Goal: Information Seeking & Learning: Learn about a topic

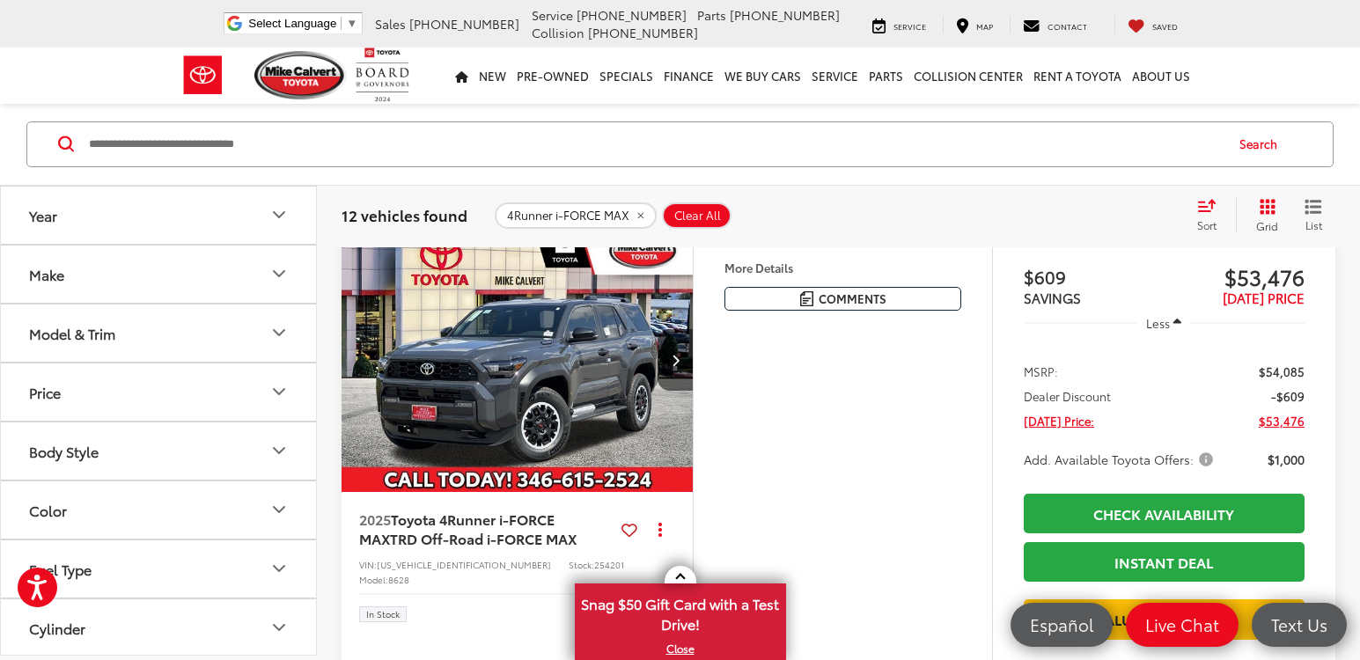
scroll to position [954, 0]
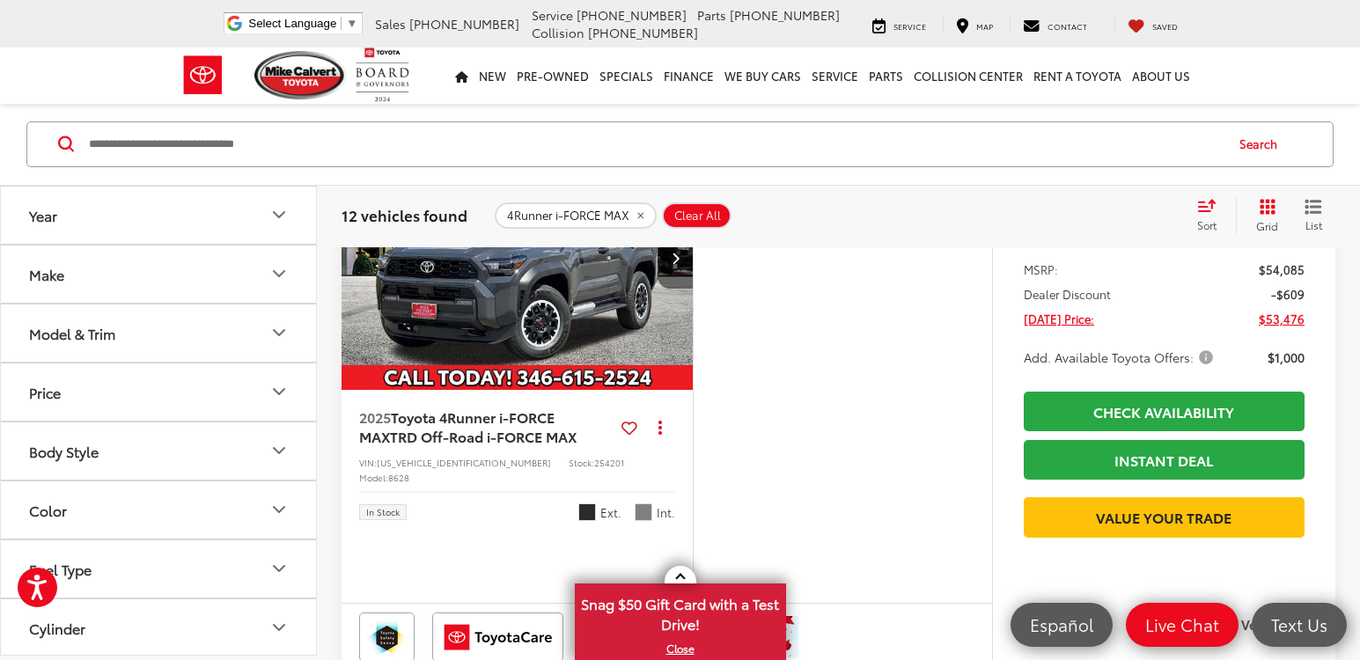
click at [680, 289] on button "Next image" at bounding box center [675, 258] width 35 height 62
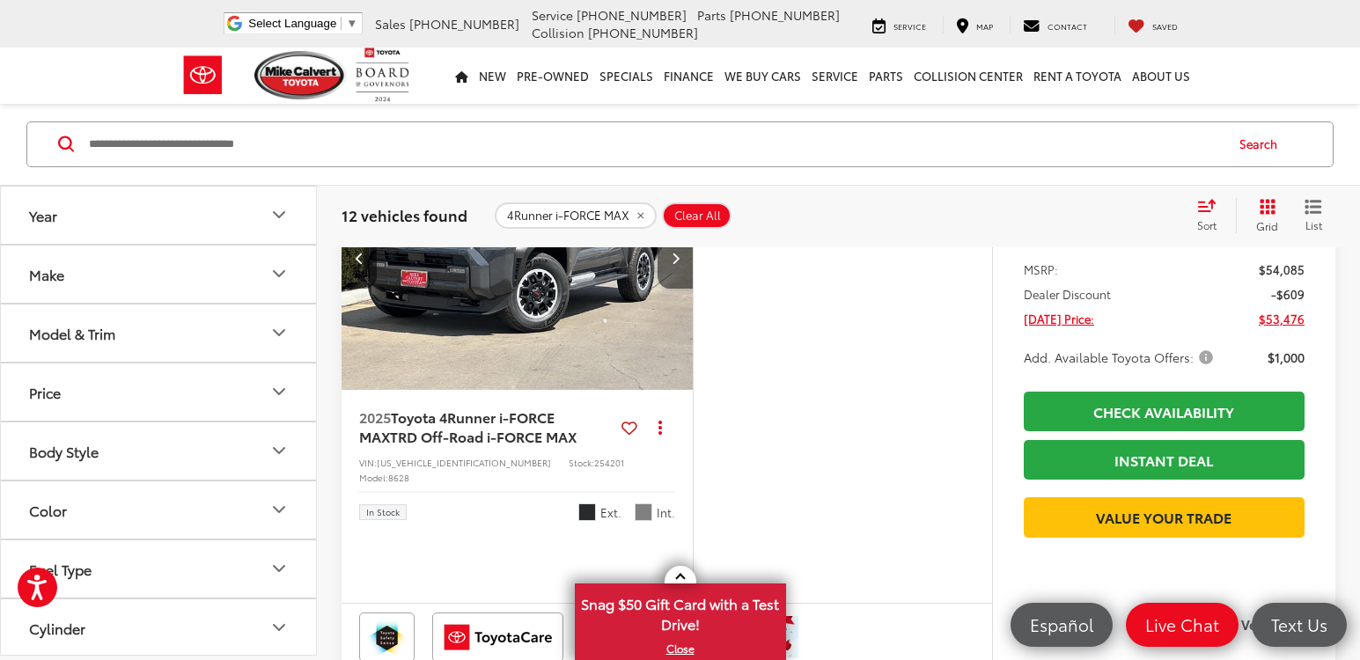
click at [680, 289] on button "Next image" at bounding box center [675, 258] width 35 height 62
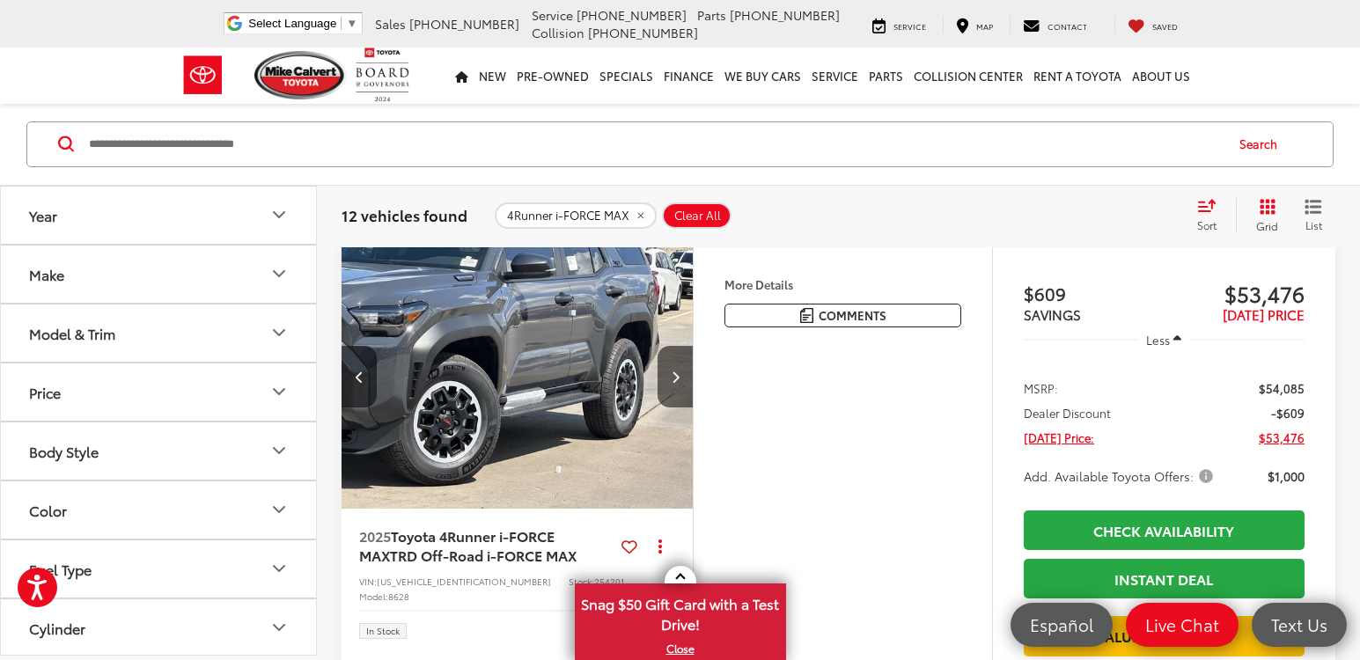
scroll to position [866, 0]
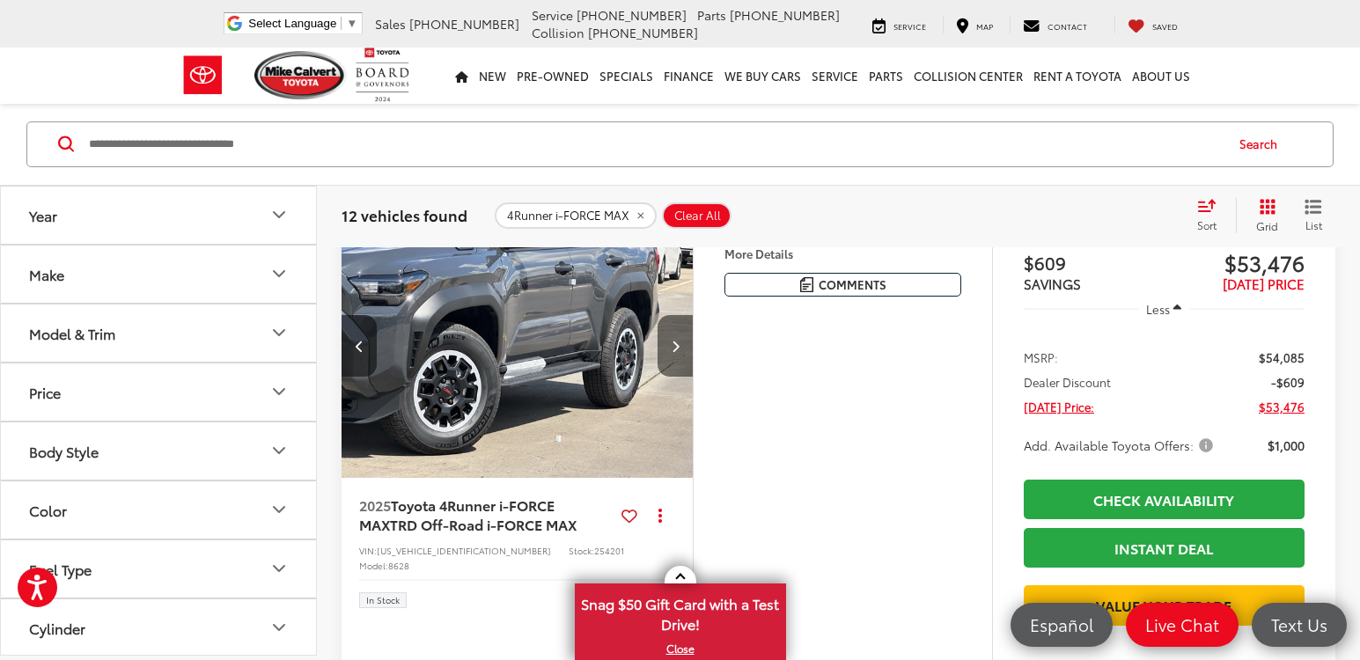
click at [658, 377] on button "Next image" at bounding box center [675, 346] width 35 height 62
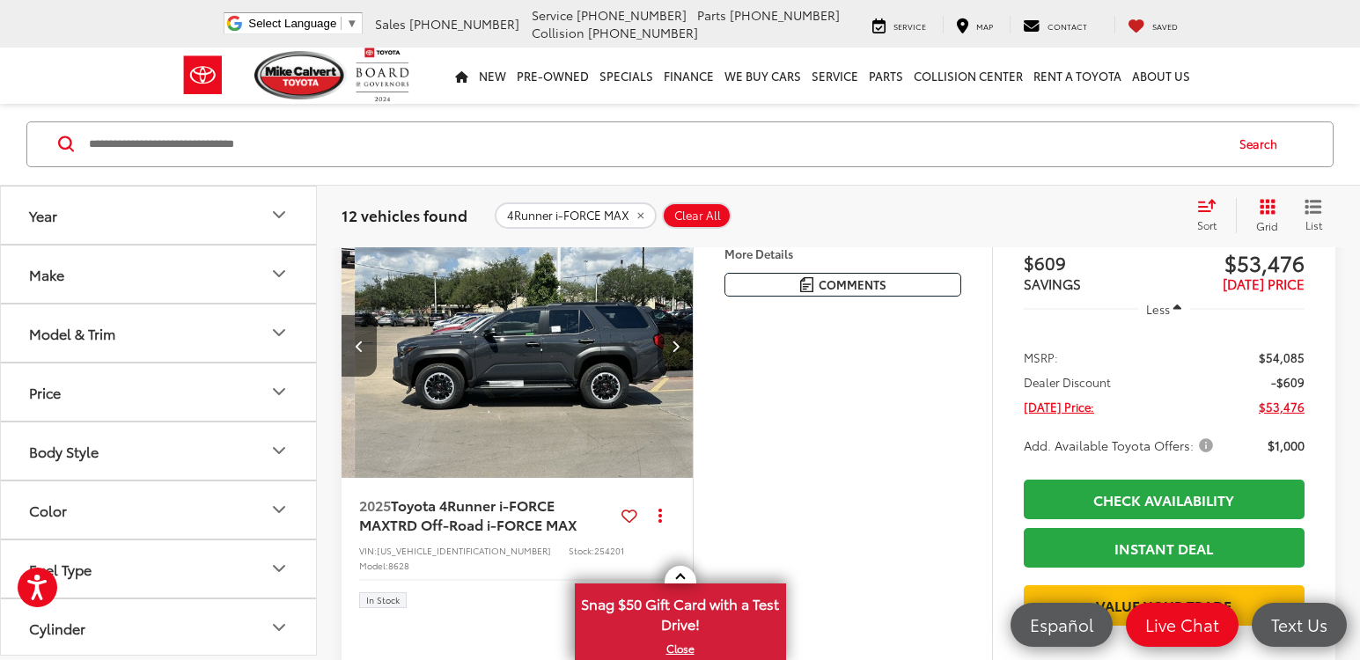
scroll to position [0, 1062]
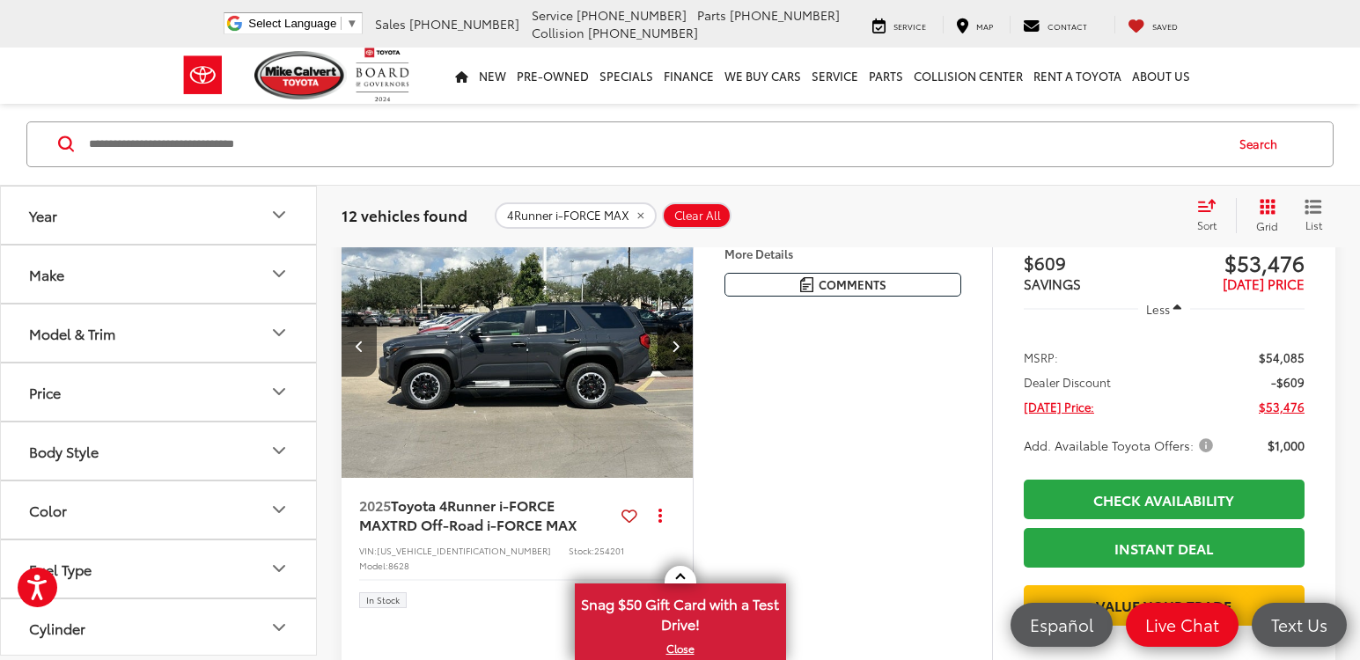
click at [664, 377] on button "Next image" at bounding box center [675, 346] width 35 height 62
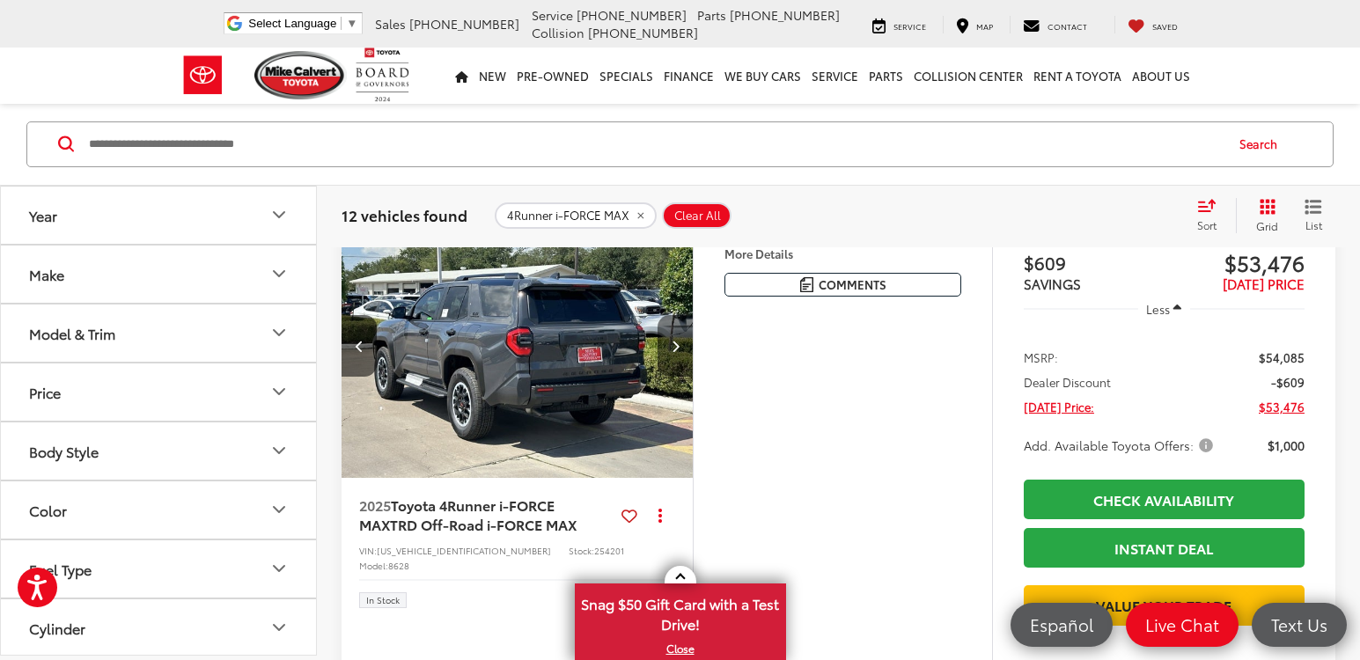
click at [664, 377] on button "Next image" at bounding box center [675, 346] width 35 height 62
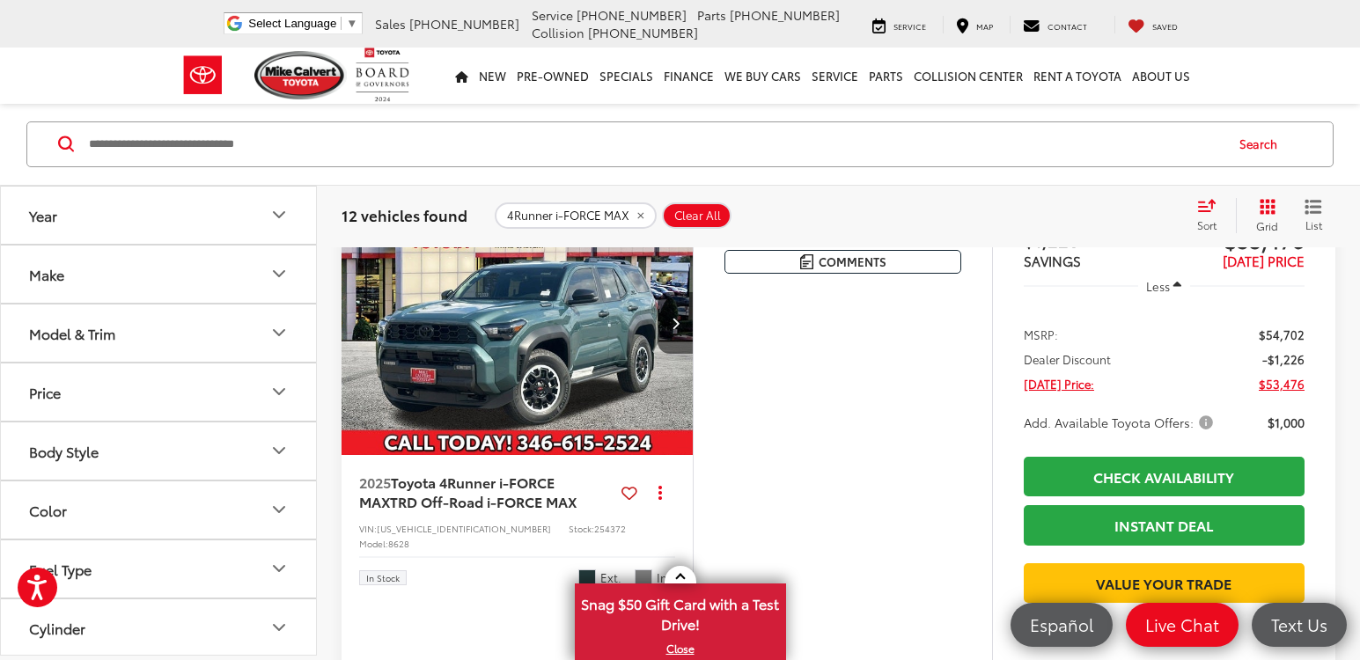
scroll to position [1482, 0]
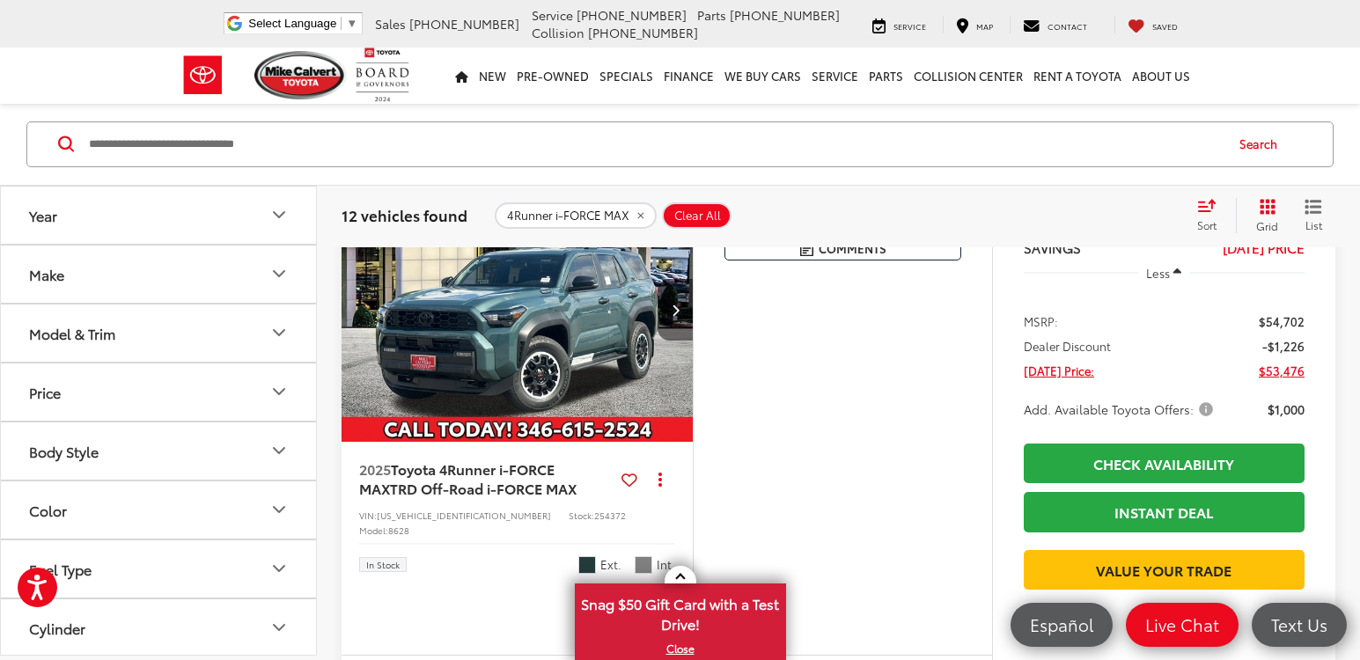
click at [671, 341] on button "Next image" at bounding box center [675, 310] width 35 height 62
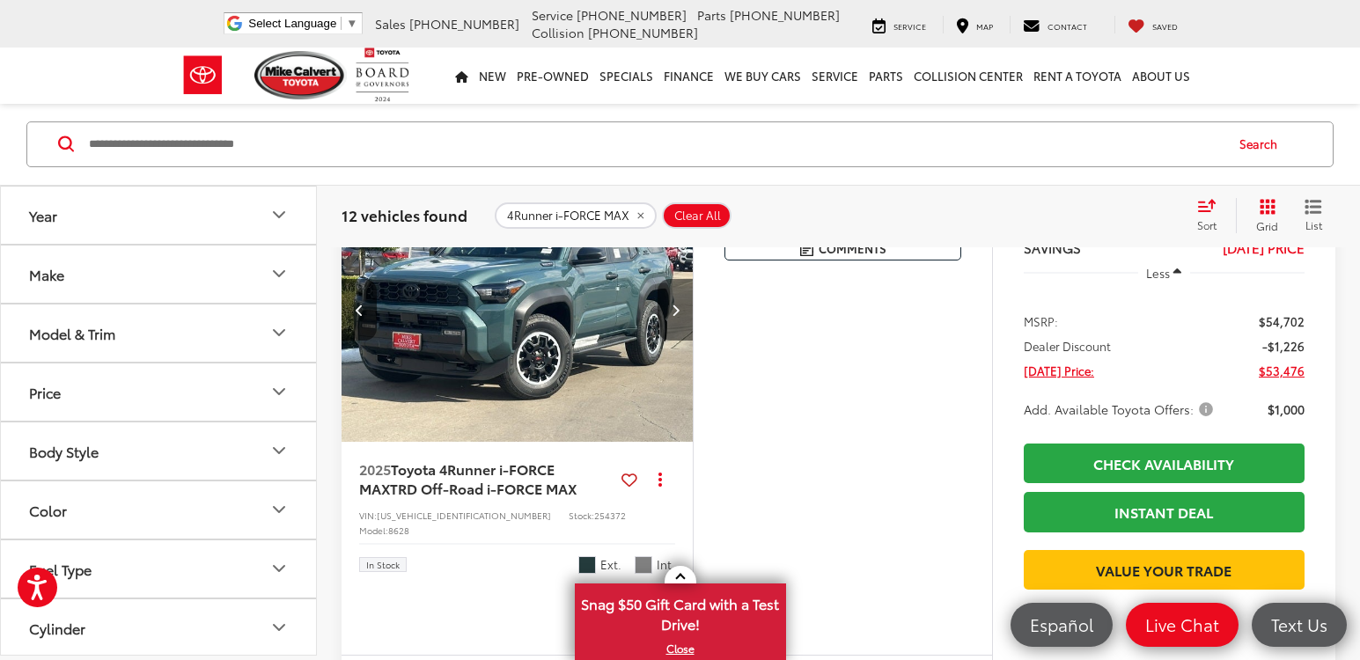
click at [671, 341] on button "Next image" at bounding box center [675, 310] width 35 height 62
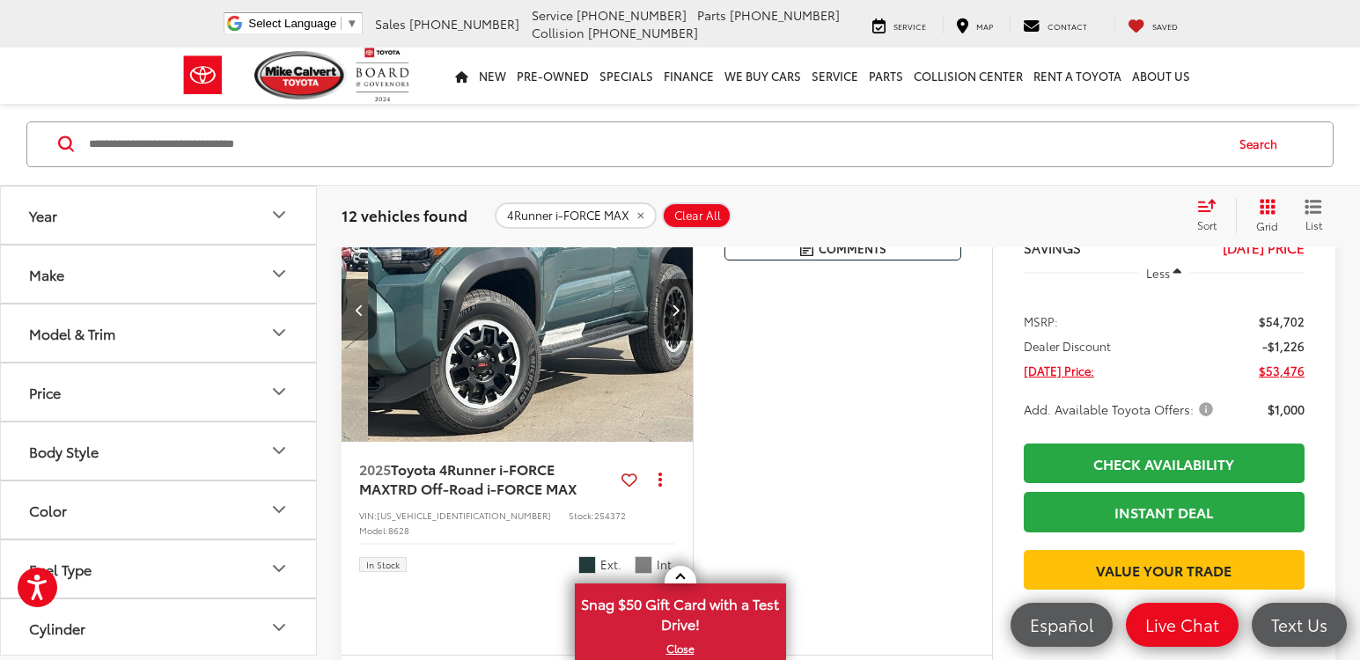
scroll to position [0, 708]
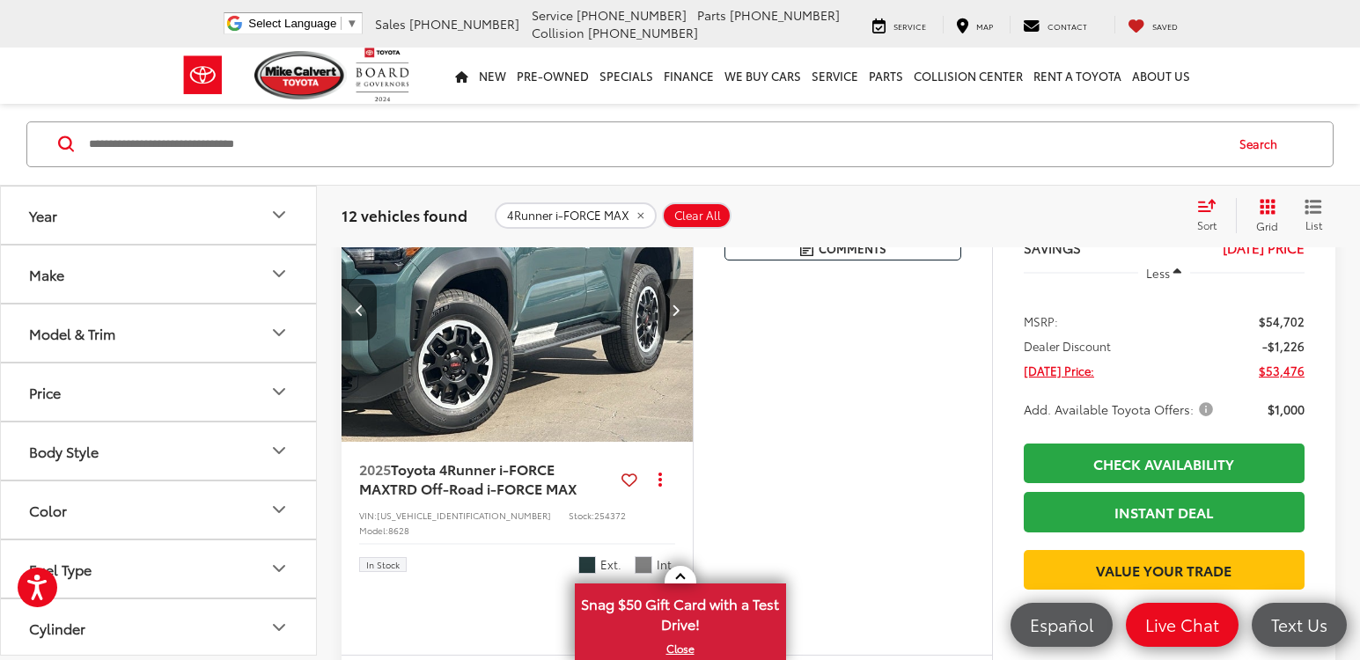
click at [671, 341] on button "Next image" at bounding box center [675, 310] width 35 height 62
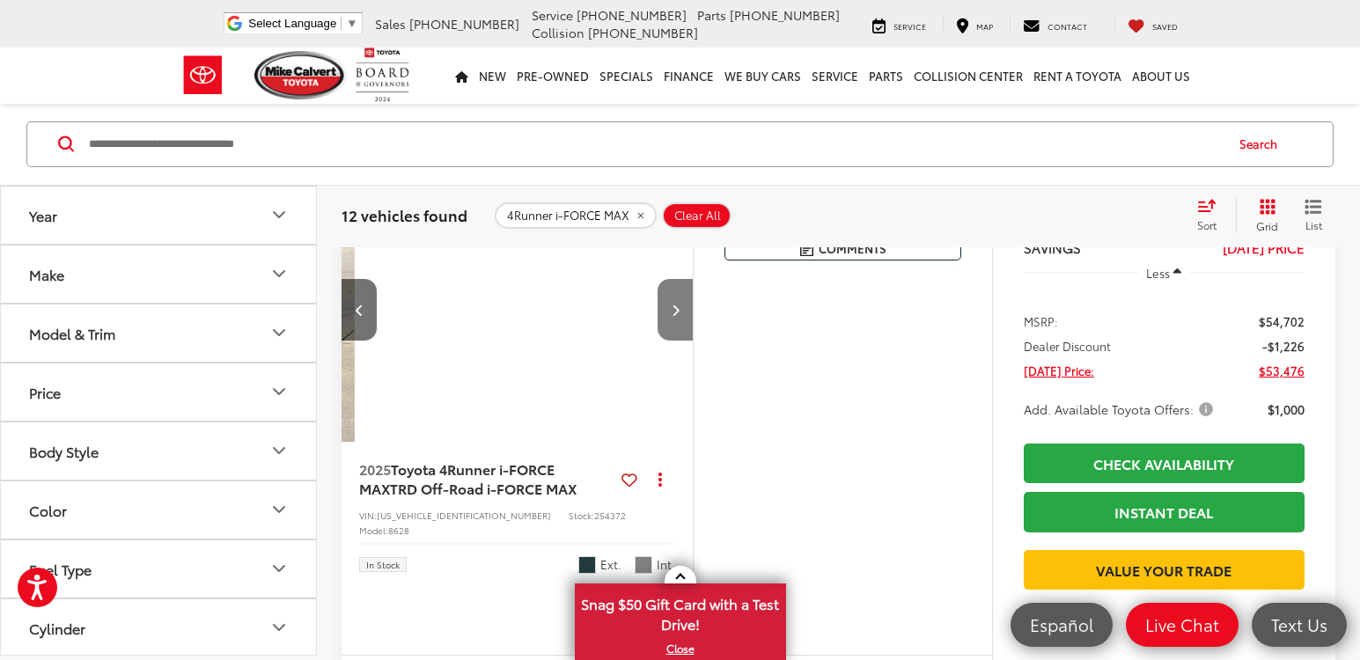
scroll to position [0, 1062]
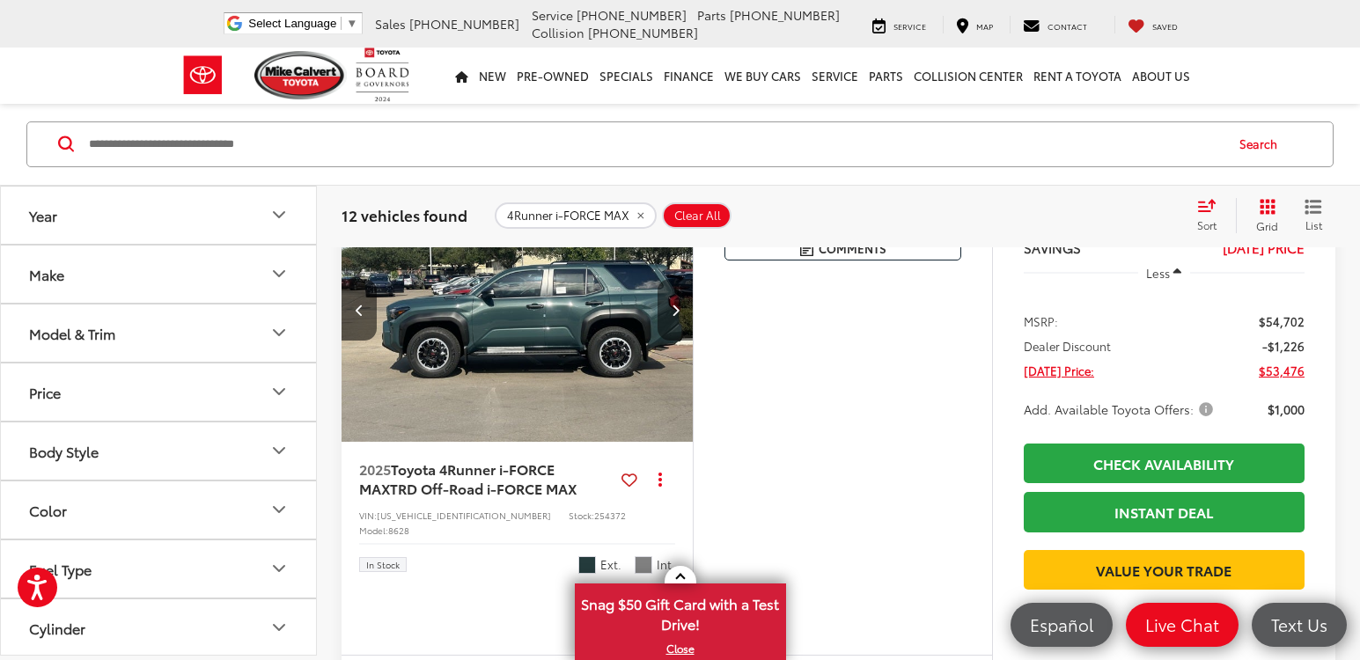
click at [671, 341] on button "Next image" at bounding box center [675, 310] width 35 height 62
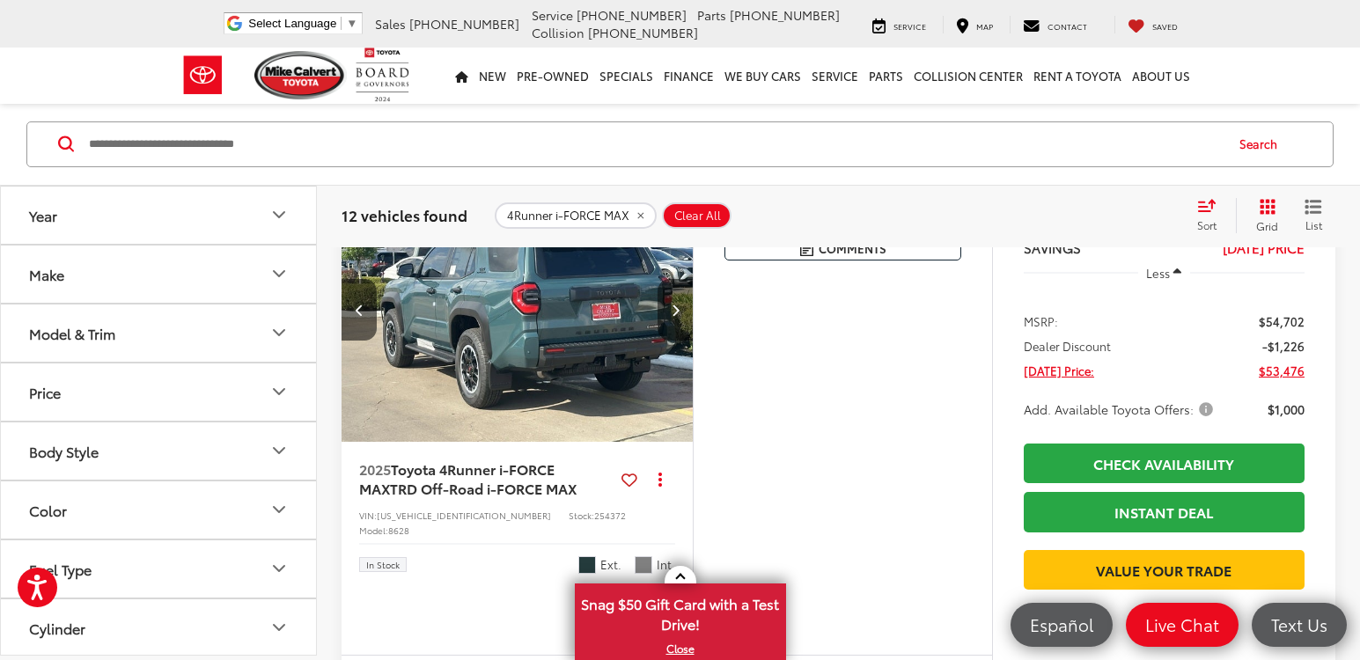
click at [671, 341] on button "Next image" at bounding box center [675, 310] width 35 height 62
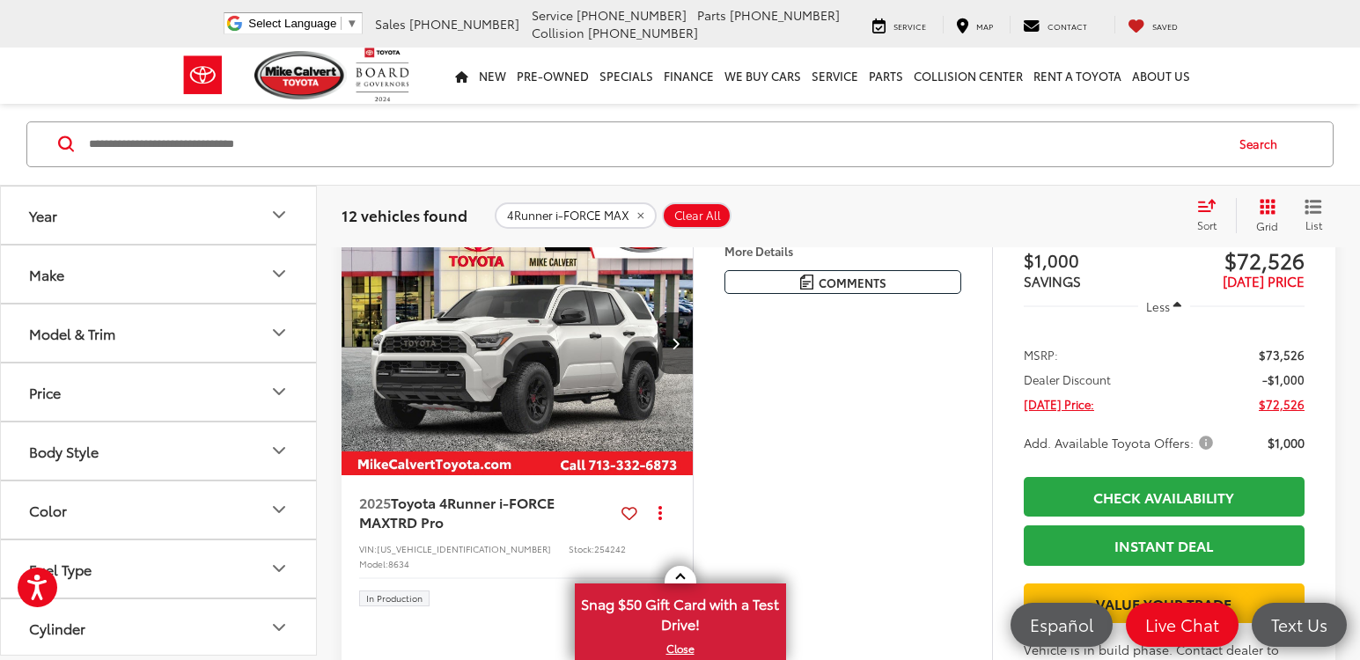
scroll to position [6060, 0]
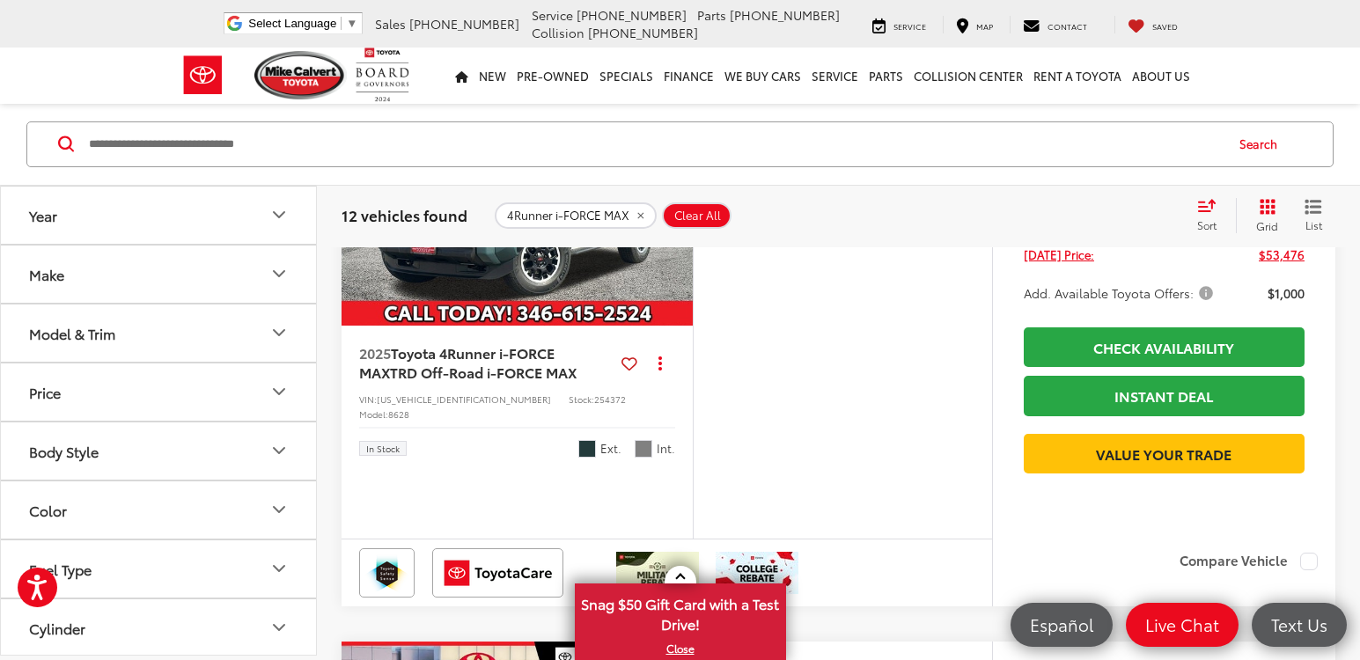
scroll to position [1567, 0]
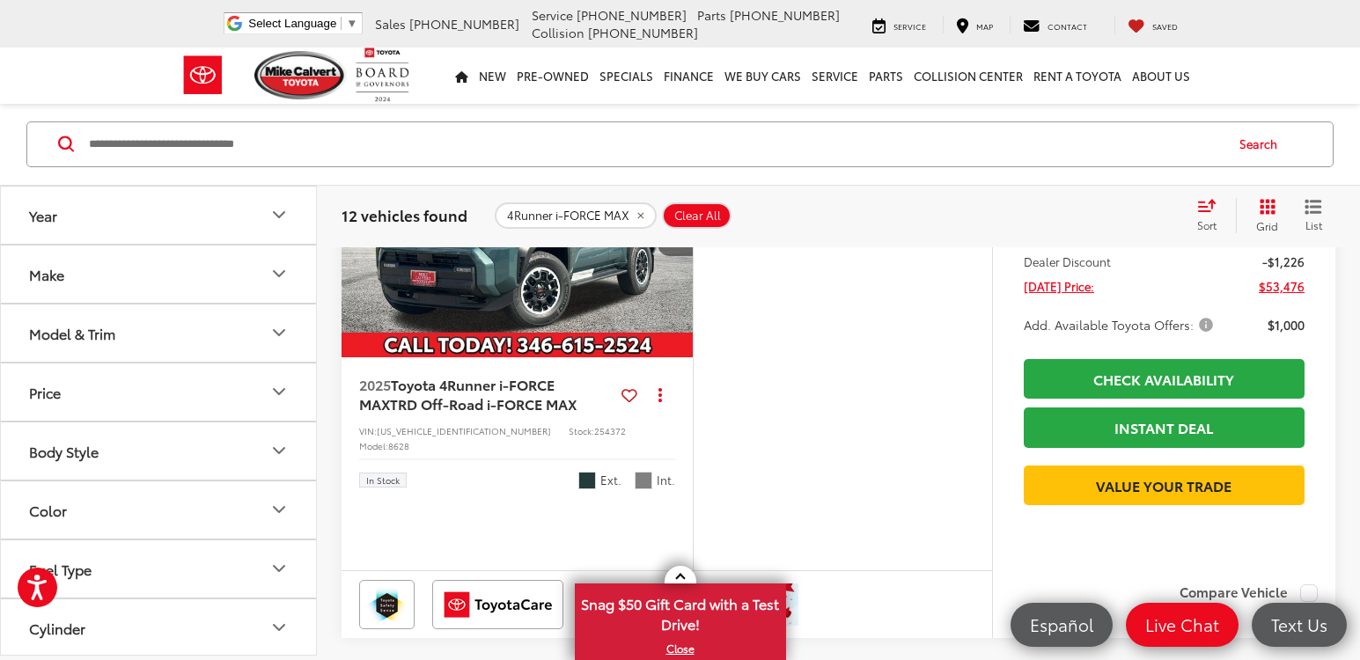
click at [688, 256] on button "Next image" at bounding box center [675, 226] width 35 height 62
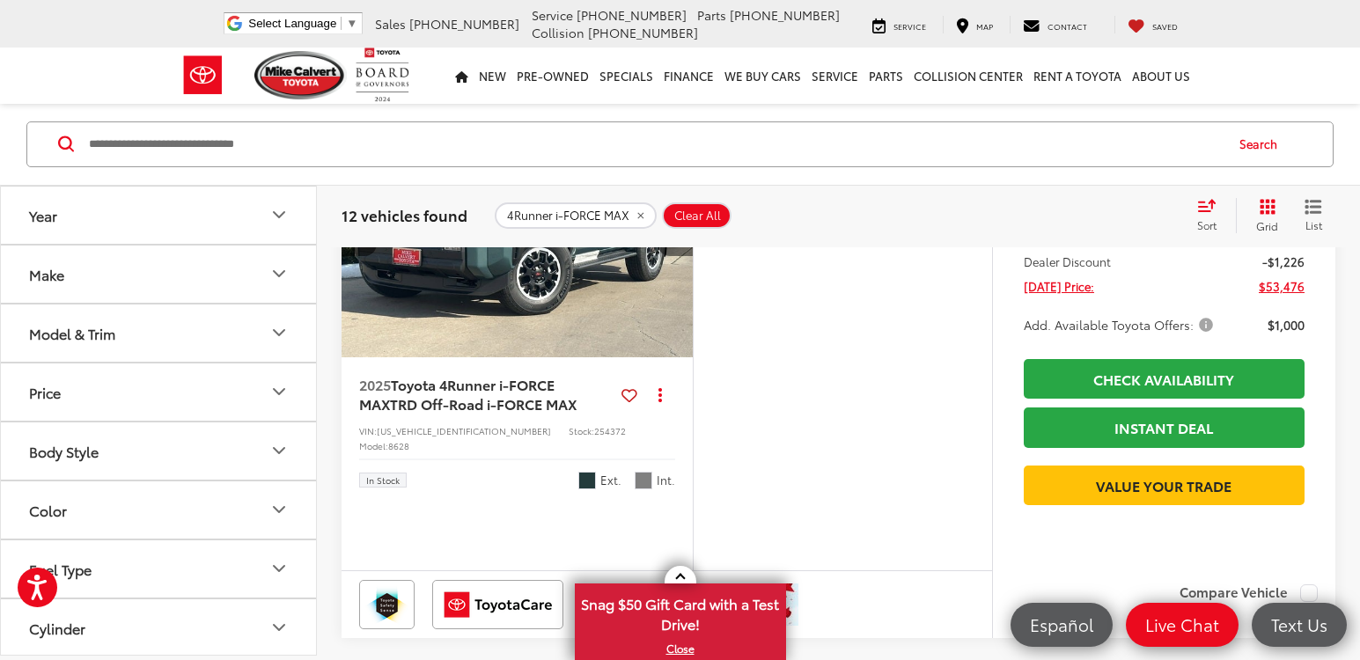
click at [674, 232] on icon "Next image" at bounding box center [676, 225] width 8 height 12
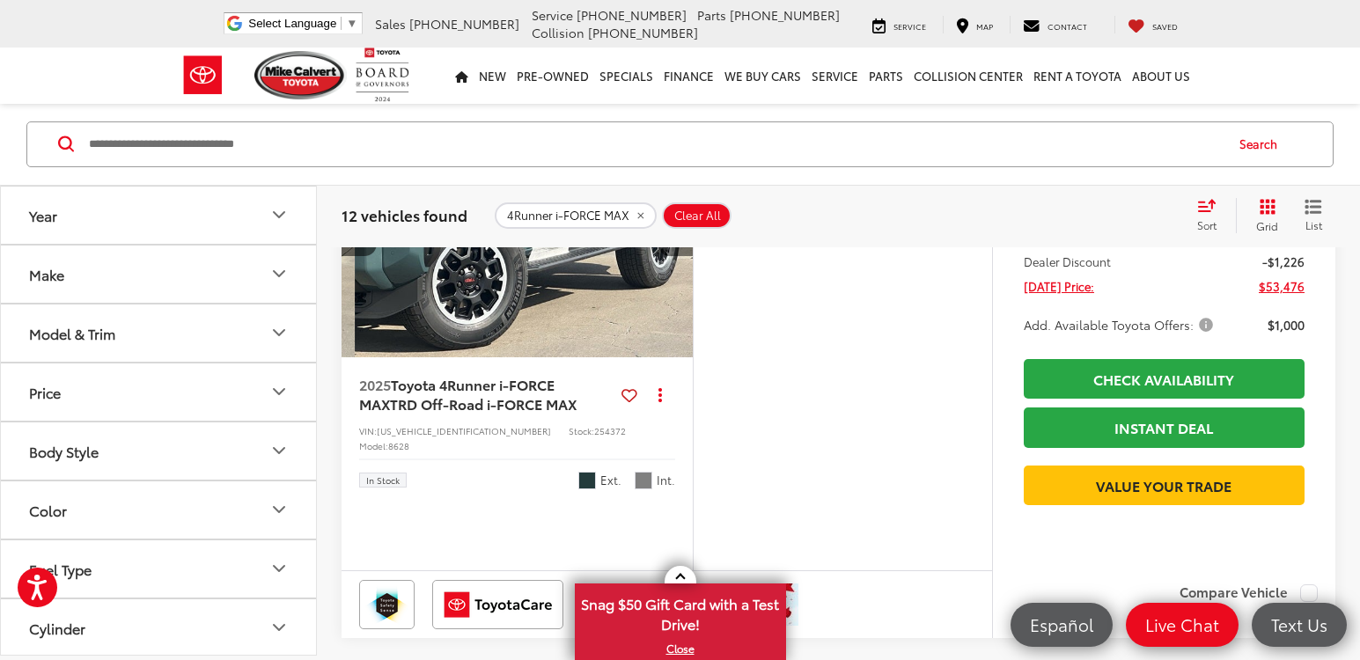
scroll to position [0, 708]
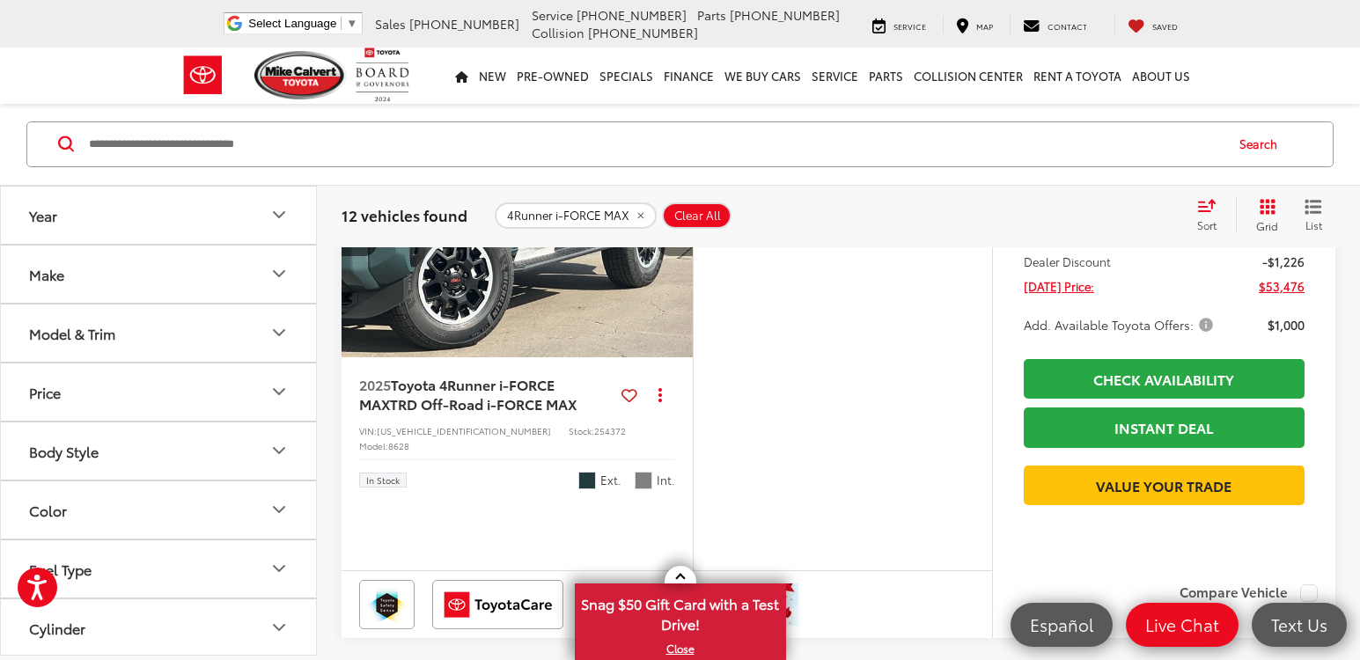
click at [673, 232] on icon "Next image" at bounding box center [676, 225] width 8 height 12
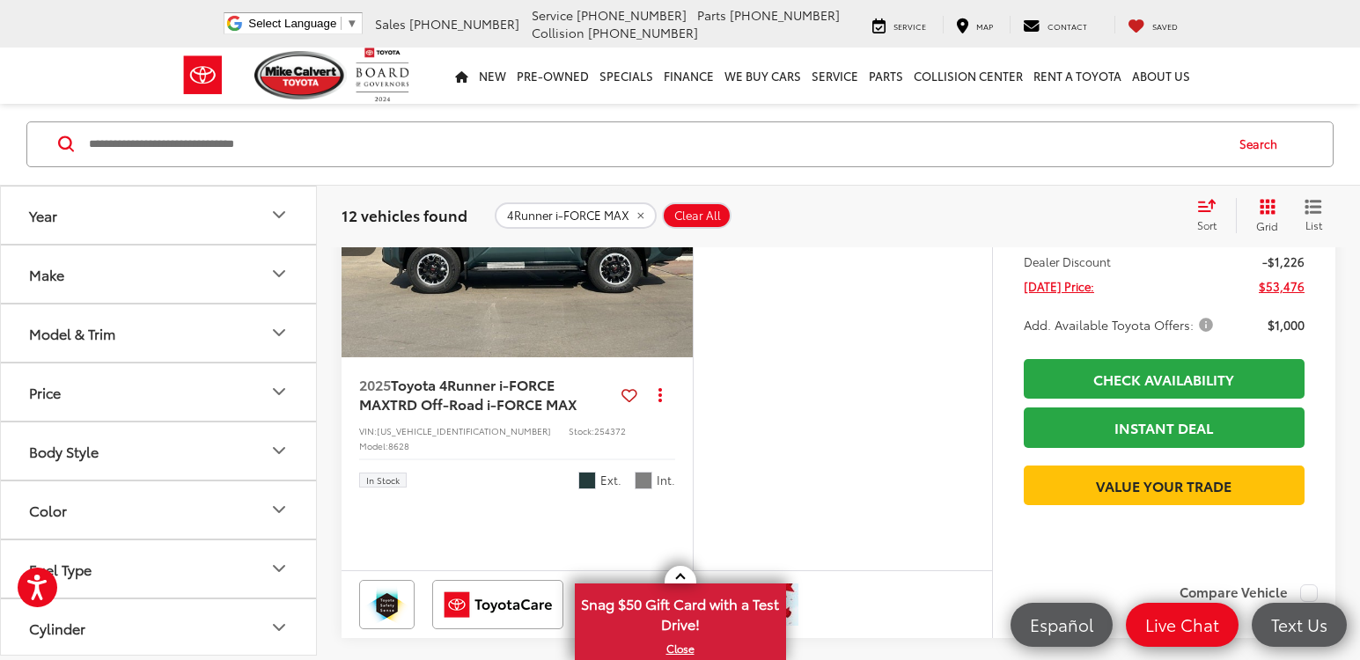
click at [673, 232] on icon "Next image" at bounding box center [676, 225] width 8 height 12
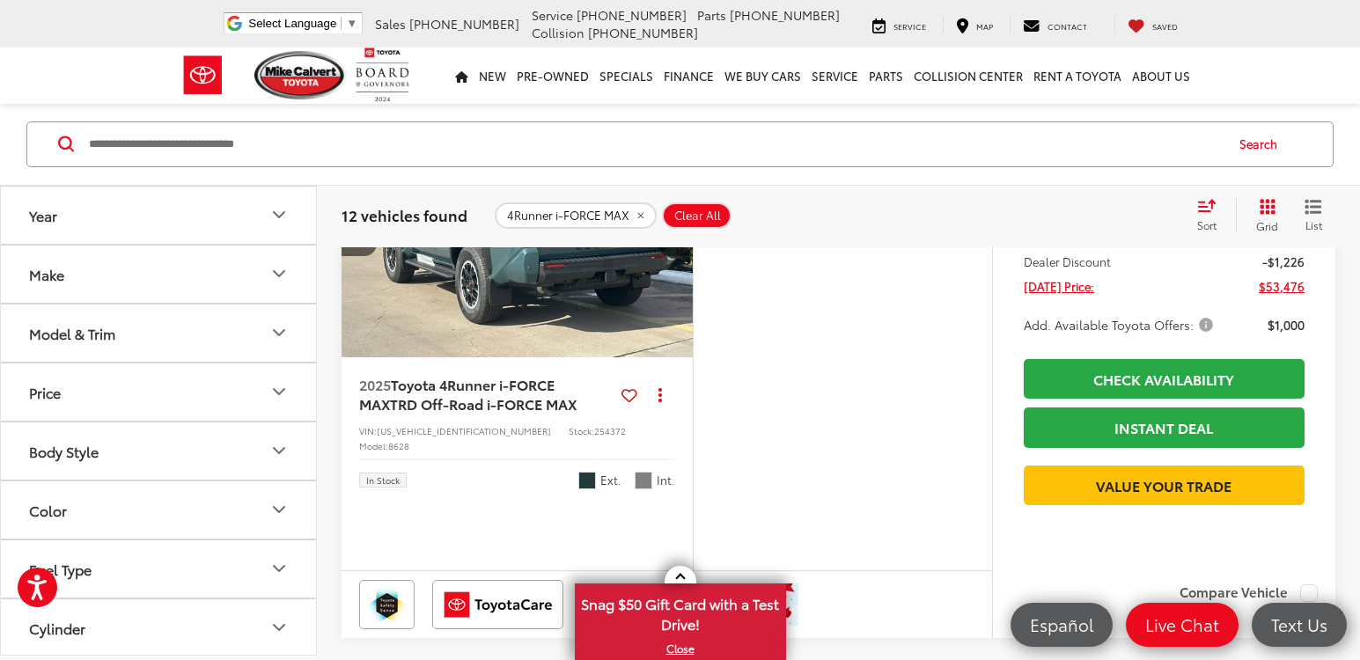
click at [673, 232] on icon "Next image" at bounding box center [676, 225] width 8 height 12
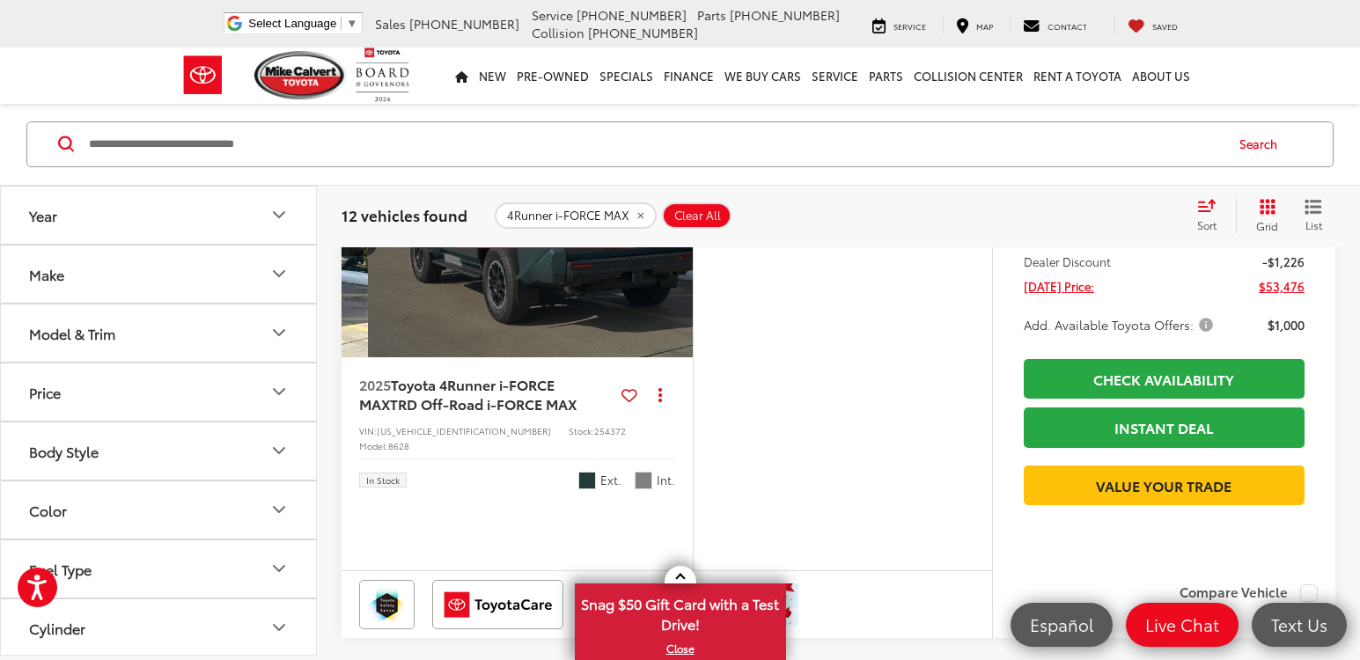
scroll to position [0, 1769]
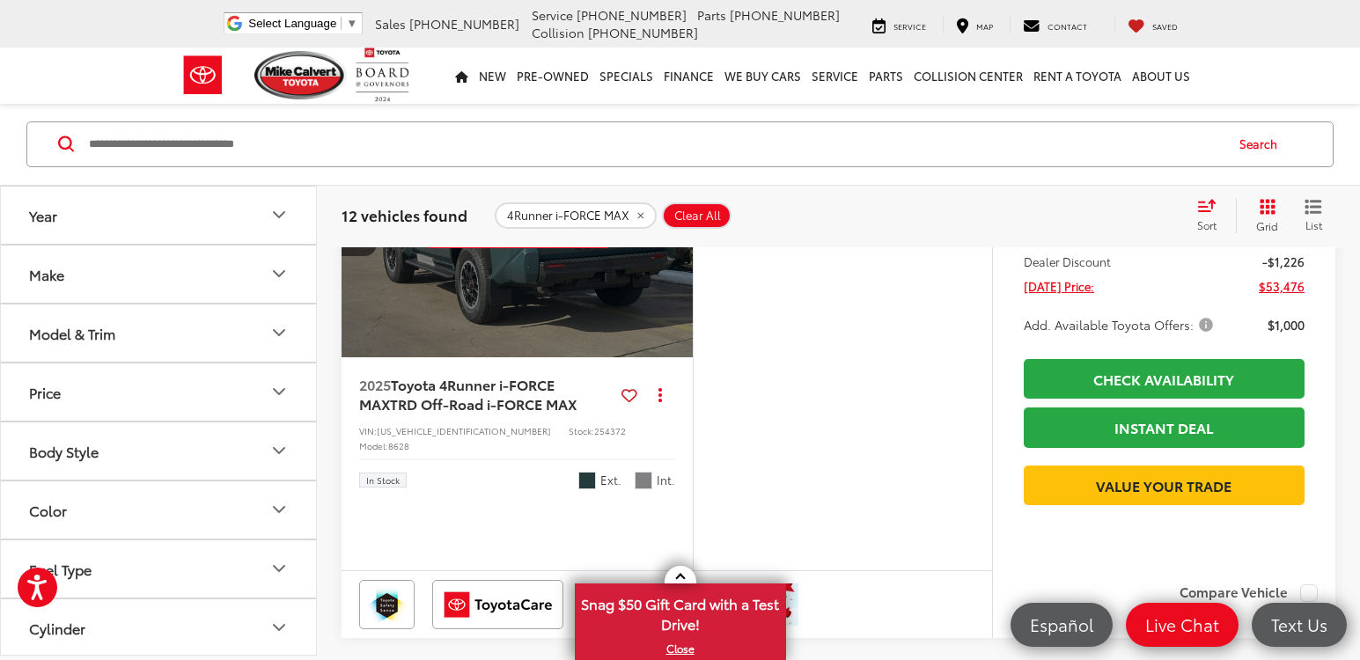
click at [673, 354] on div "View More" at bounding box center [518, 226] width 354 height 266
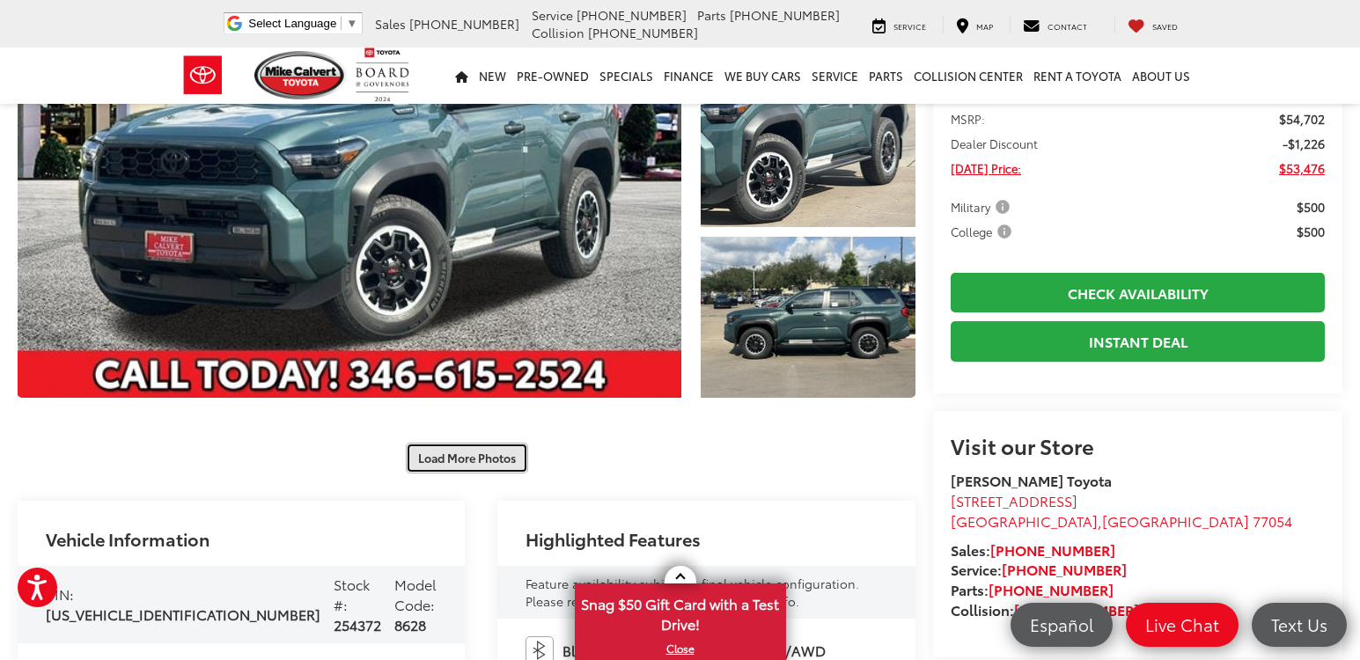
click at [495, 452] on button "Load More Photos" at bounding box center [467, 458] width 122 height 31
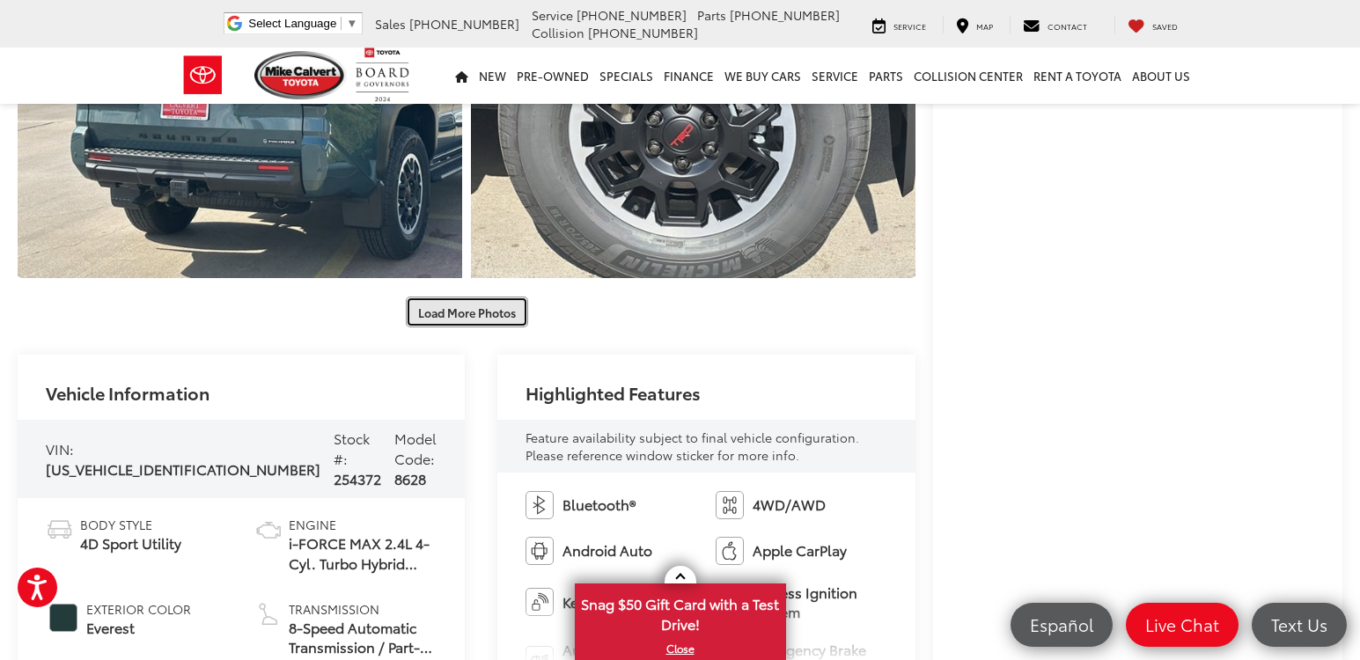
scroll to position [1144, 0]
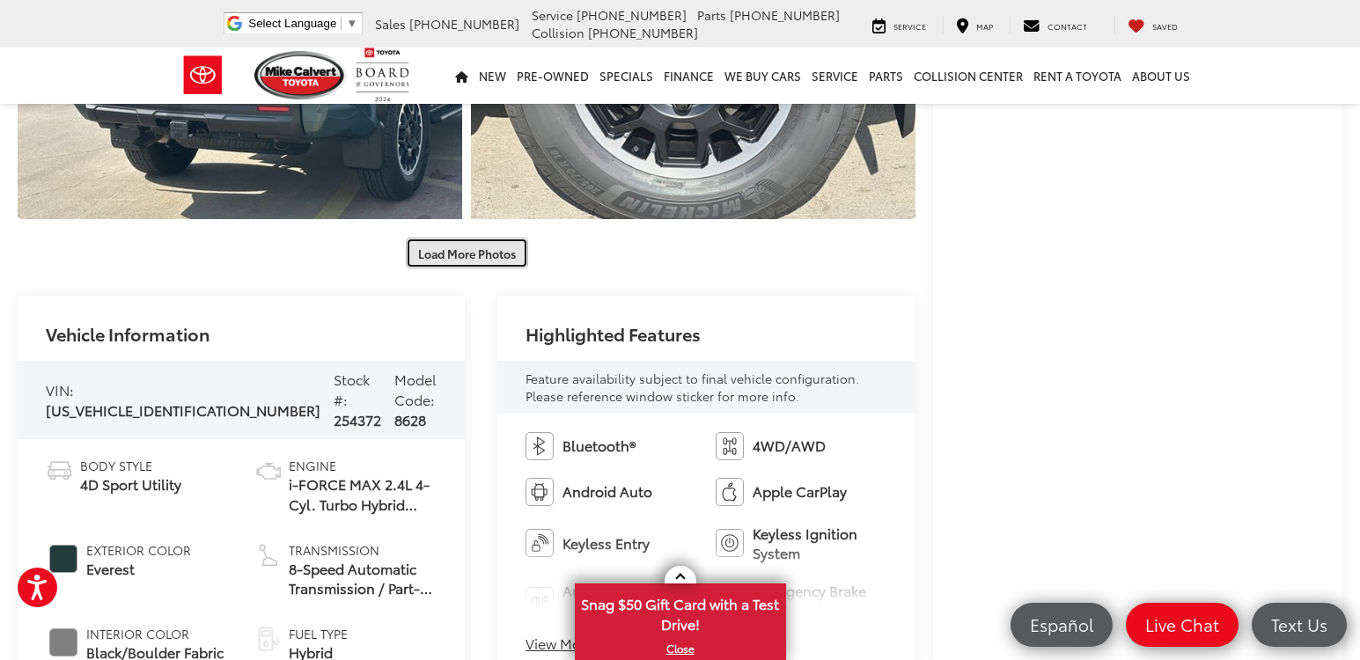
click at [482, 252] on button "Load More Photos" at bounding box center [467, 253] width 122 height 31
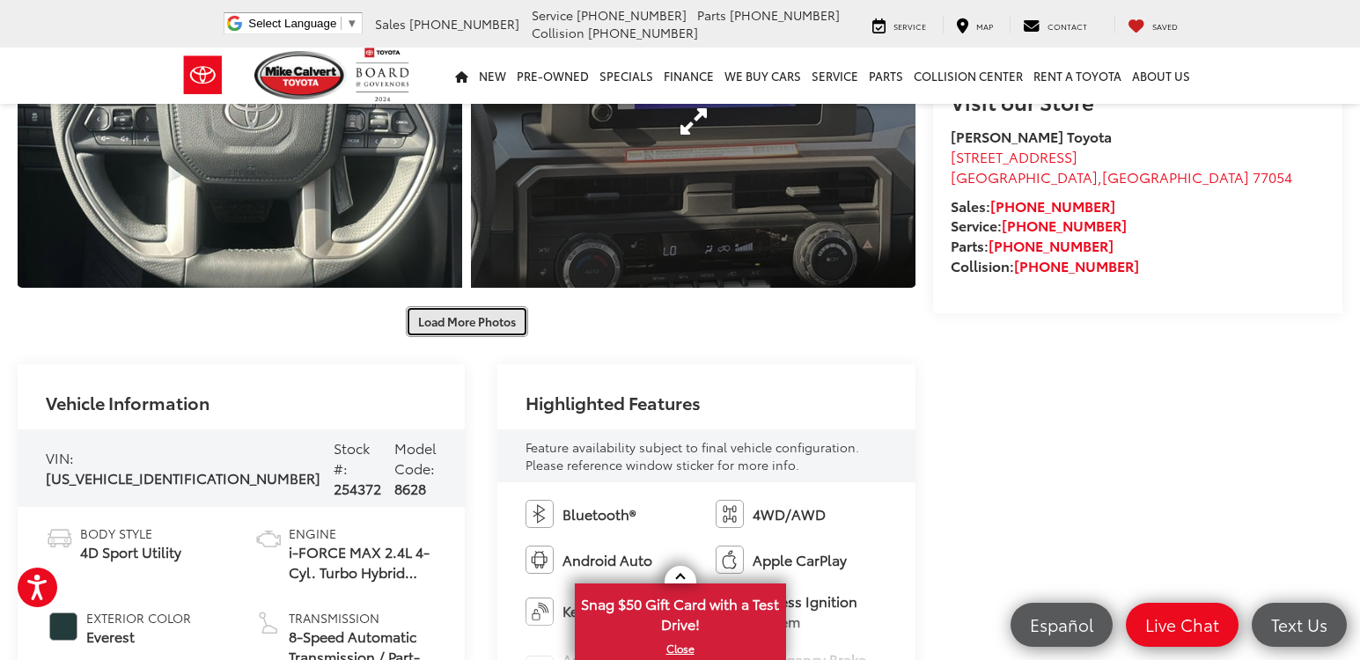
scroll to position [1937, 0]
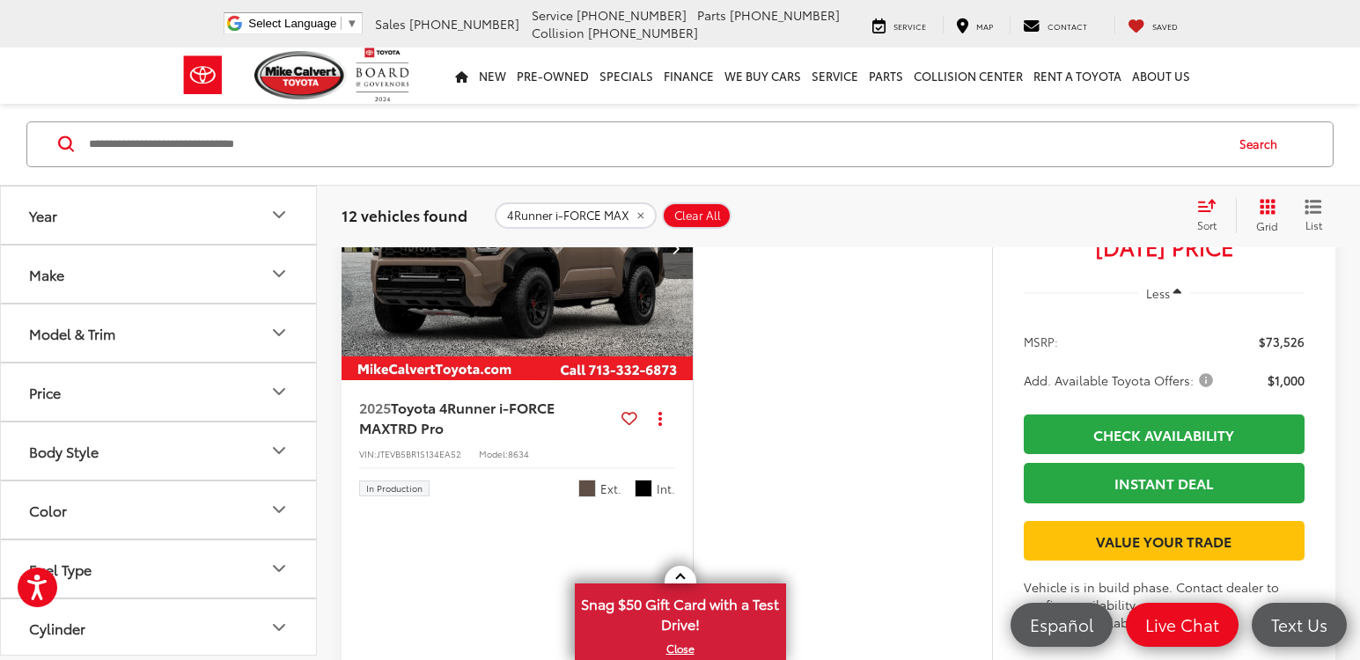
scroll to position [6808, 0]
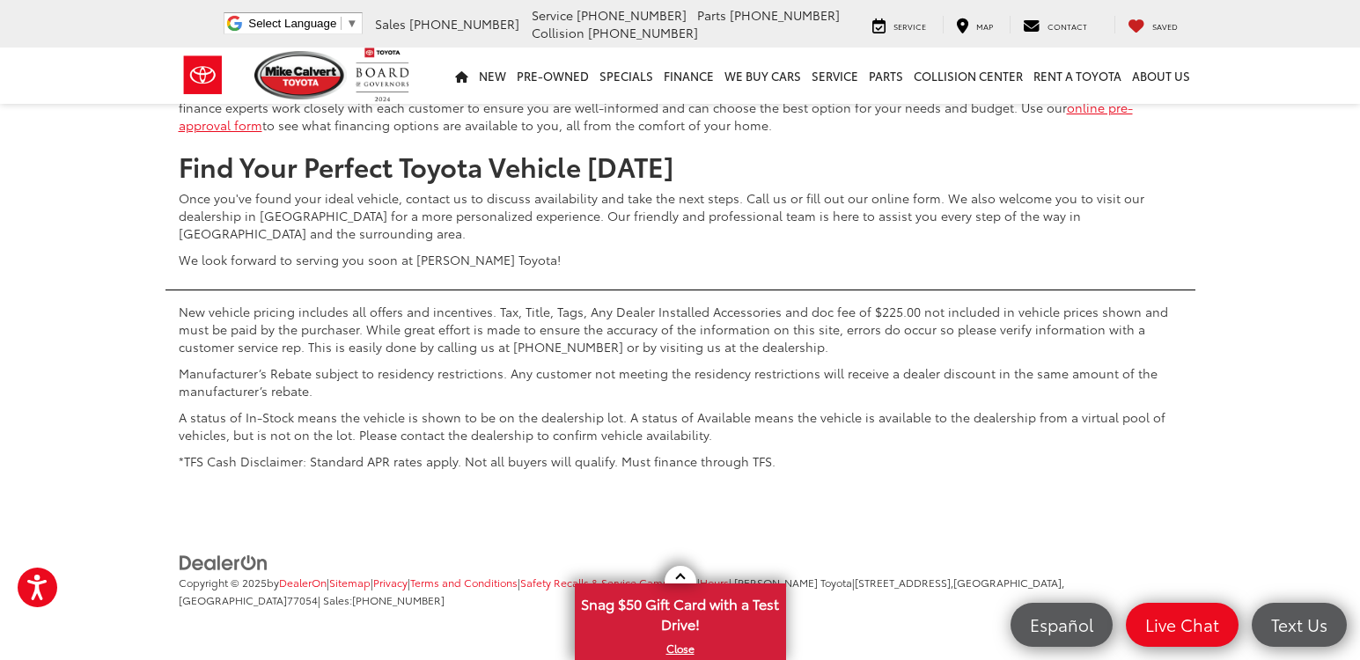
scroll to position [8129, 0]
